Goal: Go to known website: Access a specific website the user already knows

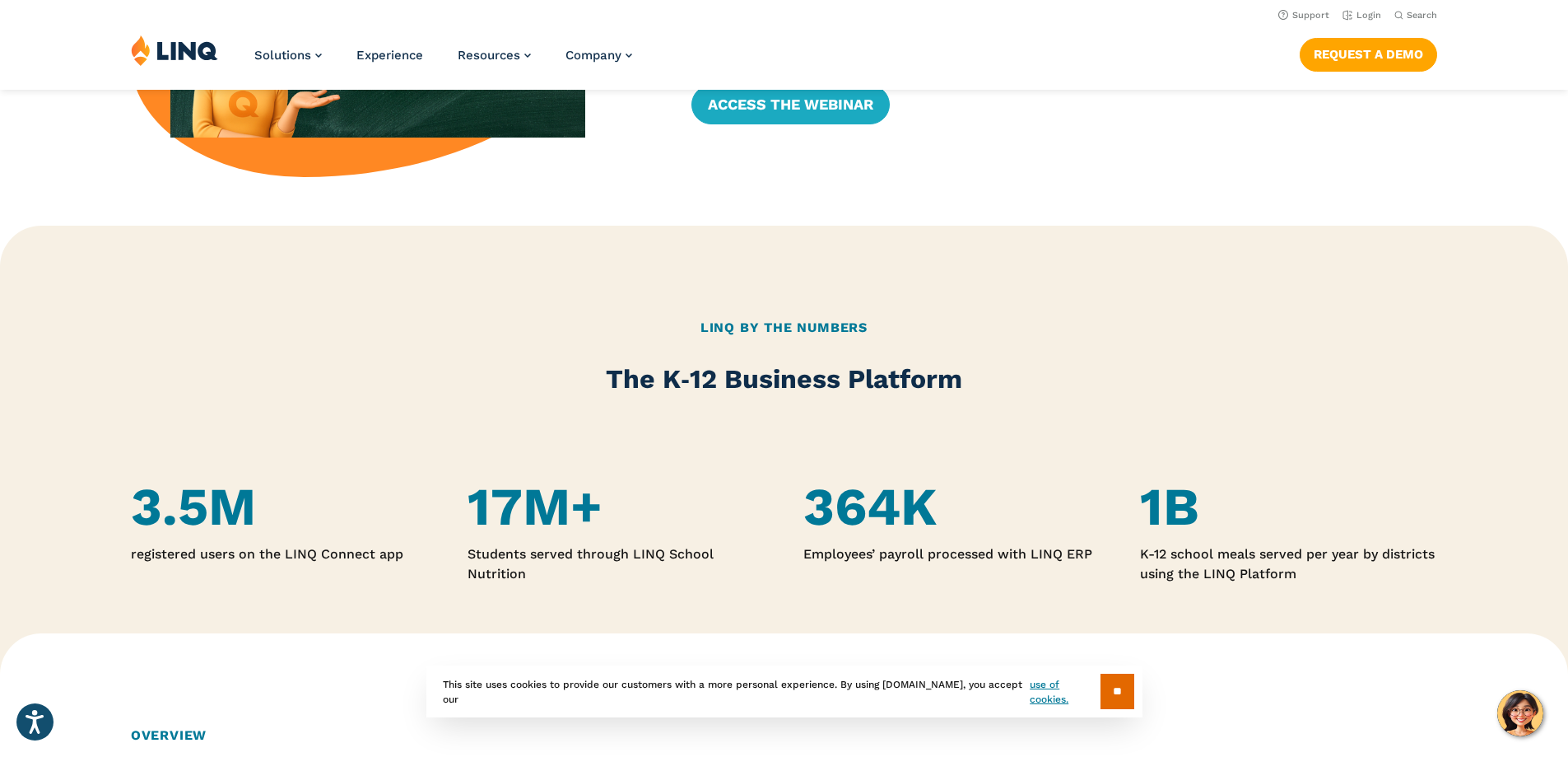
scroll to position [824, 0]
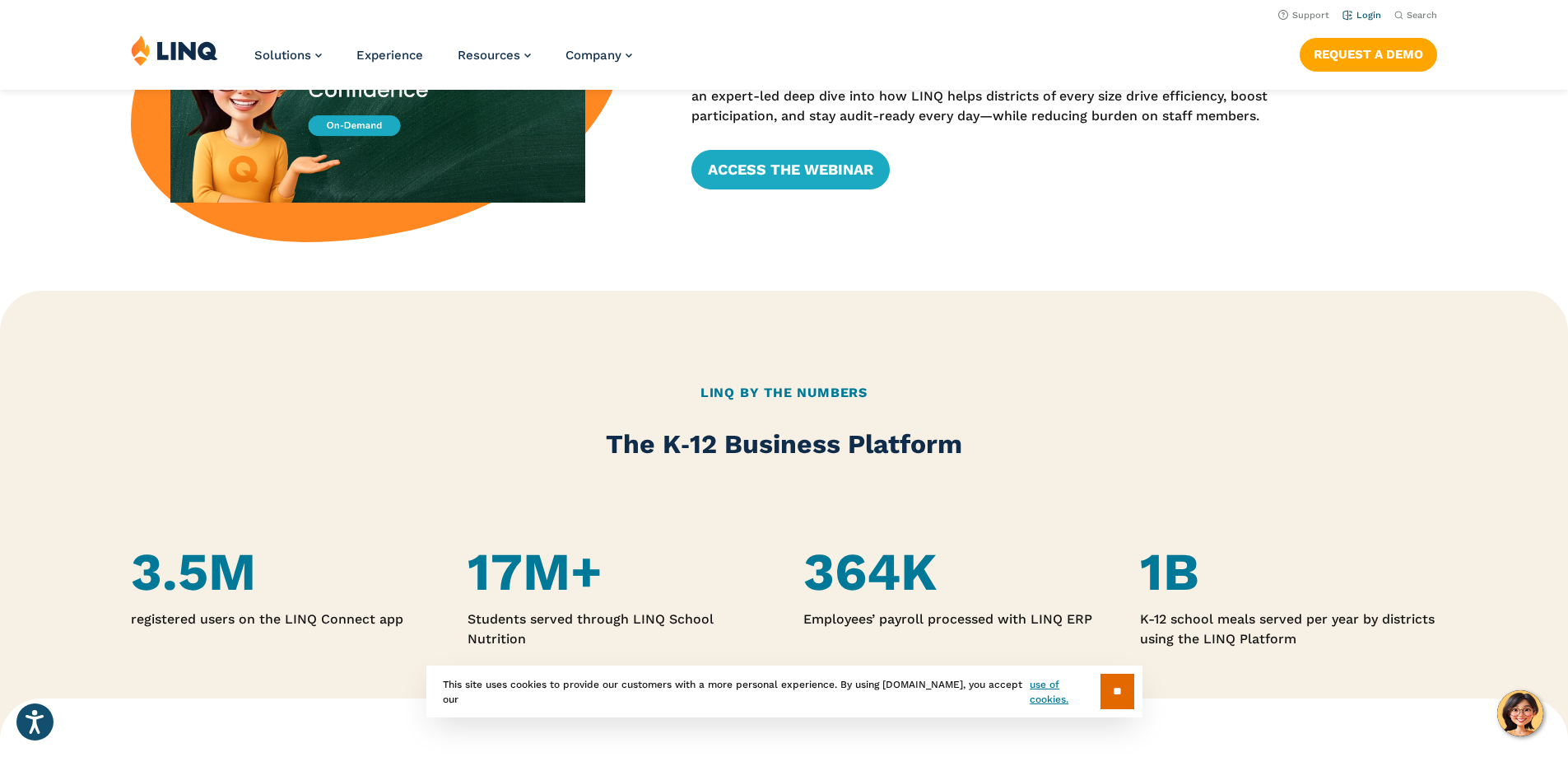
click at [1370, 15] on link "Login" at bounding box center [1362, 15] width 39 height 11
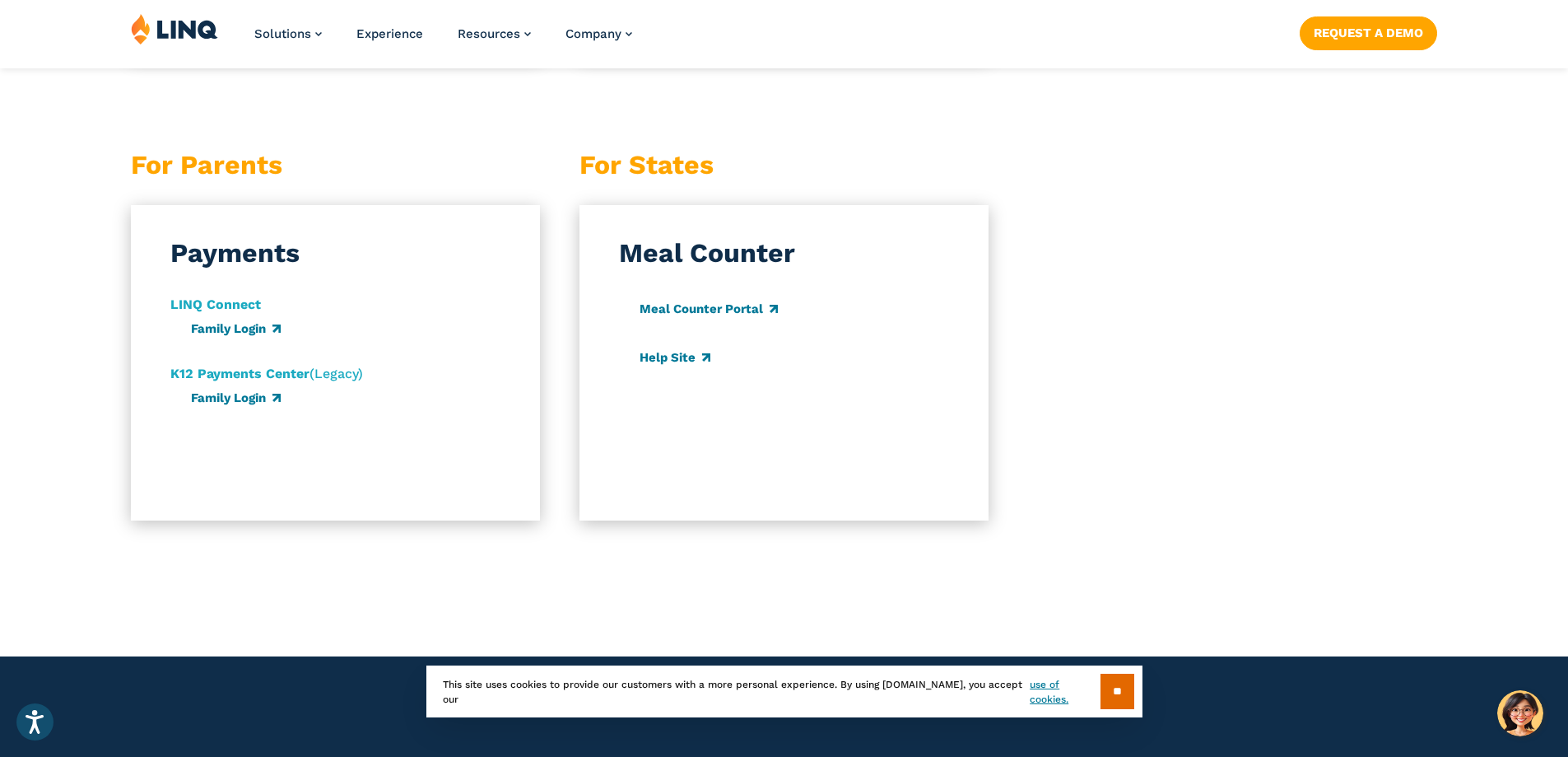
scroll to position [1648, 0]
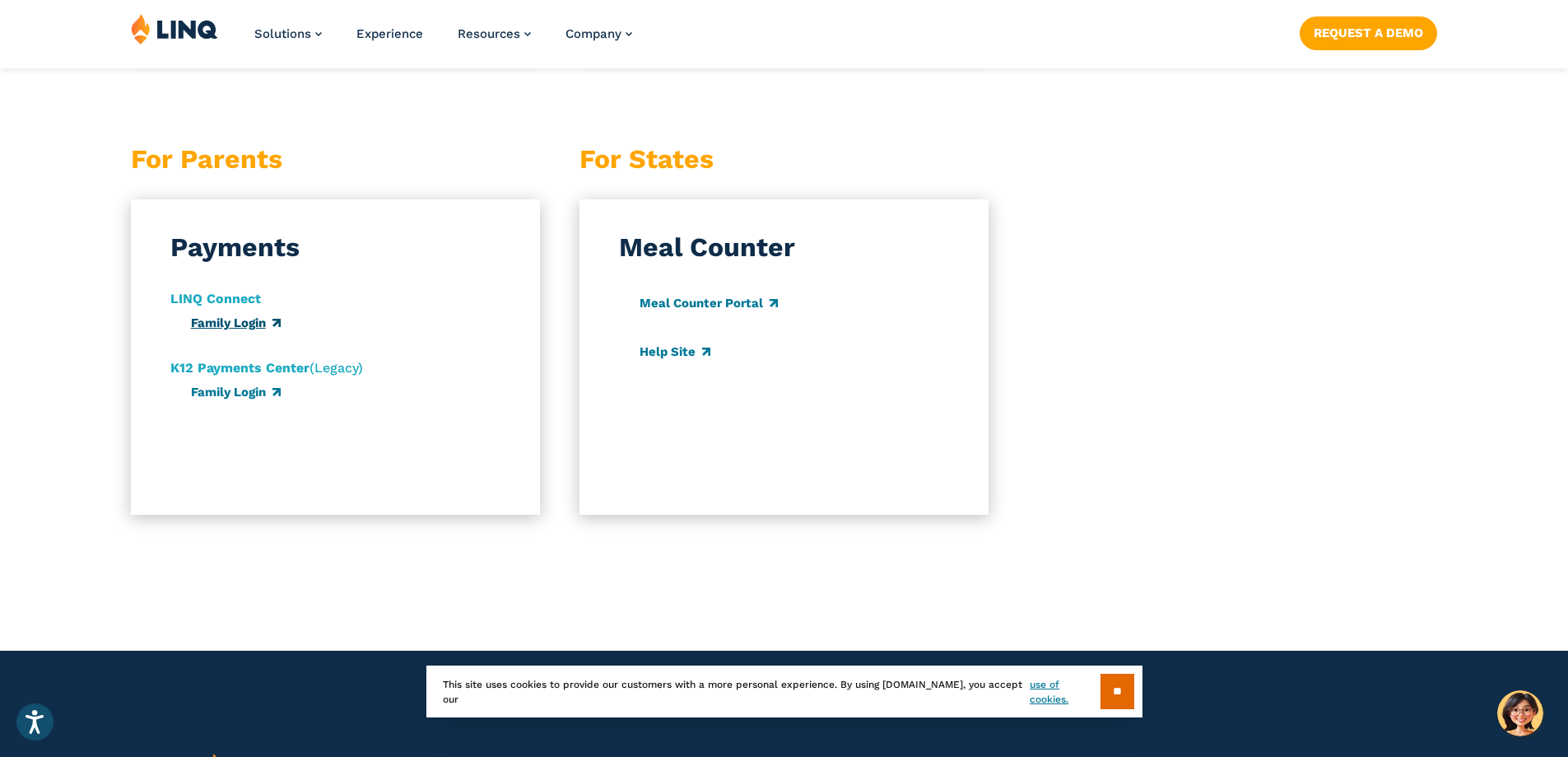
click at [220, 325] on link "Family Login" at bounding box center [235, 322] width 90 height 15
